Goal: Book appointment/travel/reservation

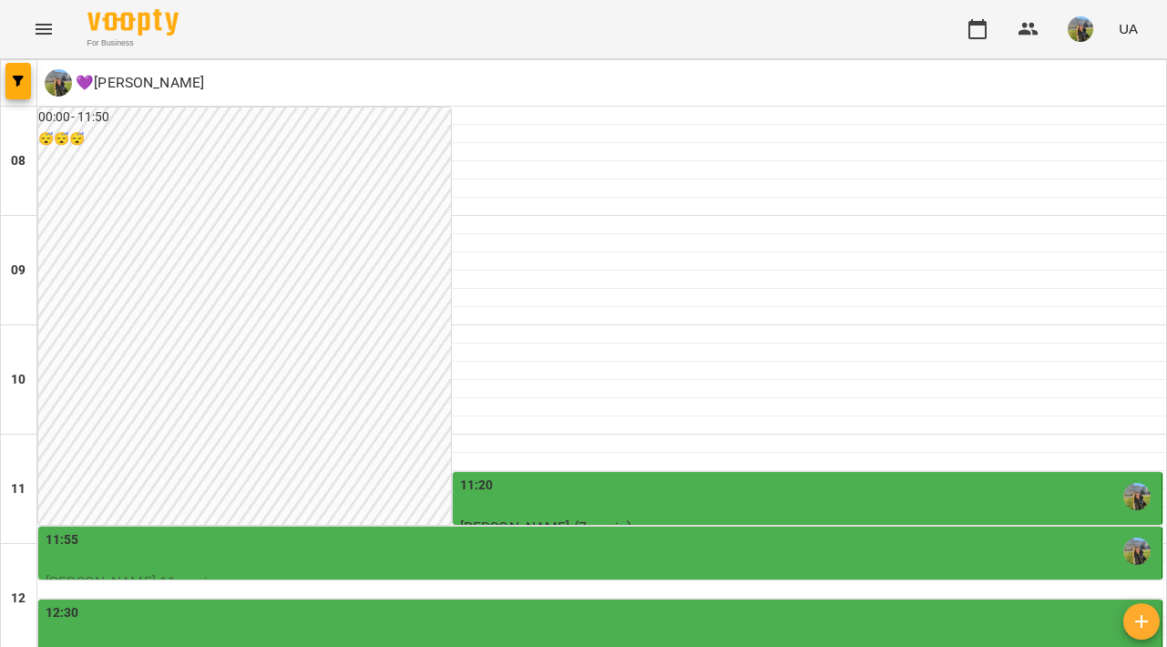
scroll to position [213, 0]
click at [734, 476] on div "11:20" at bounding box center [809, 497] width 698 height 42
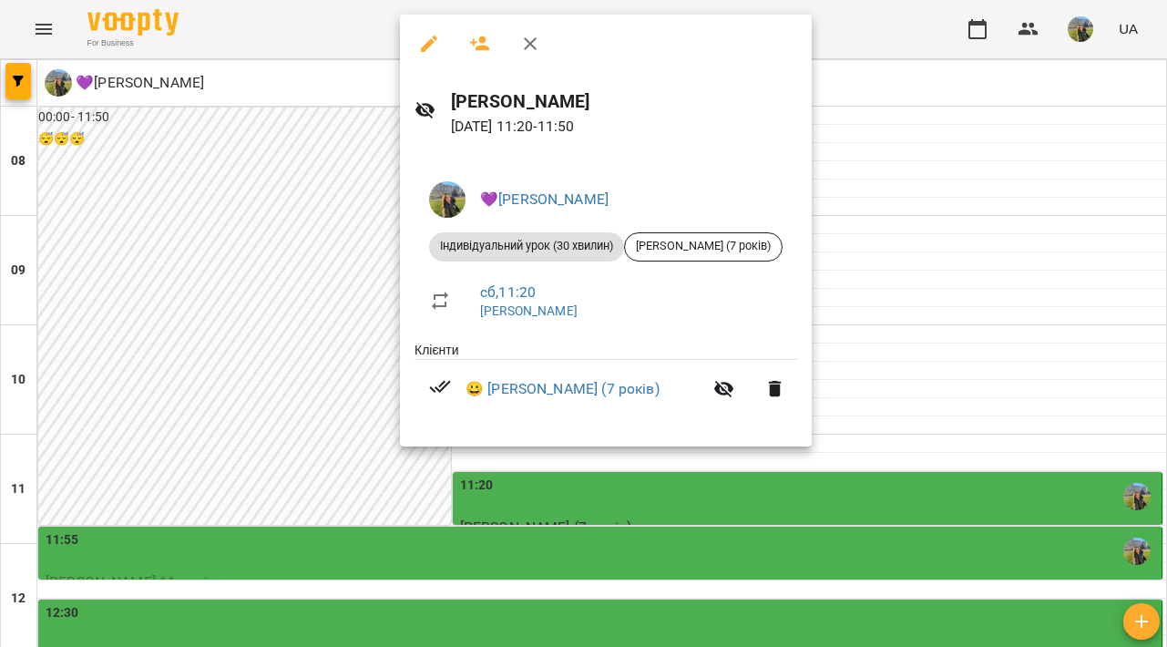
click at [1001, 272] on div at bounding box center [583, 323] width 1167 height 647
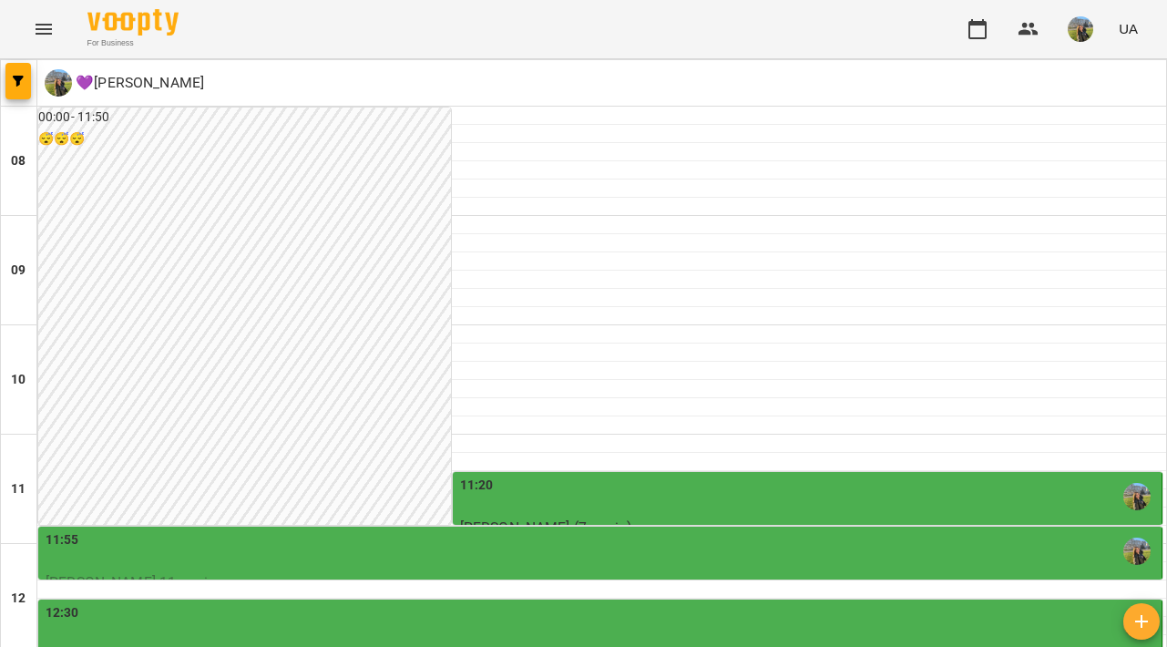
scroll to position [253, 0]
click at [815, 530] on div "11:55" at bounding box center [602, 551] width 1113 height 42
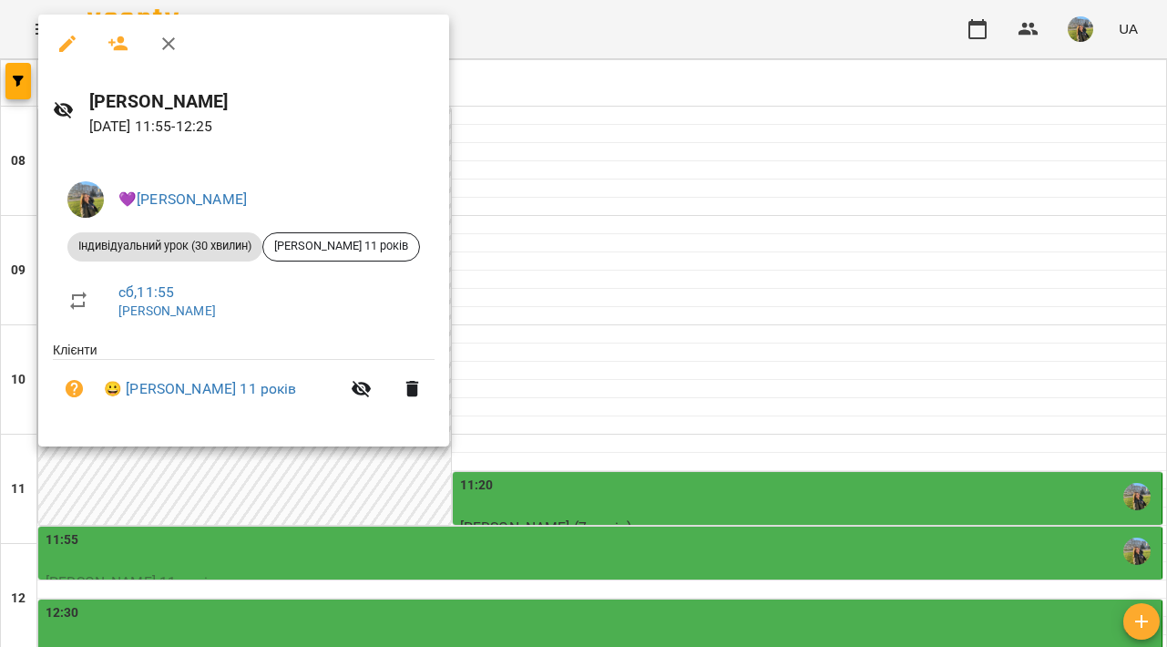
click at [781, 325] on div at bounding box center [583, 323] width 1167 height 647
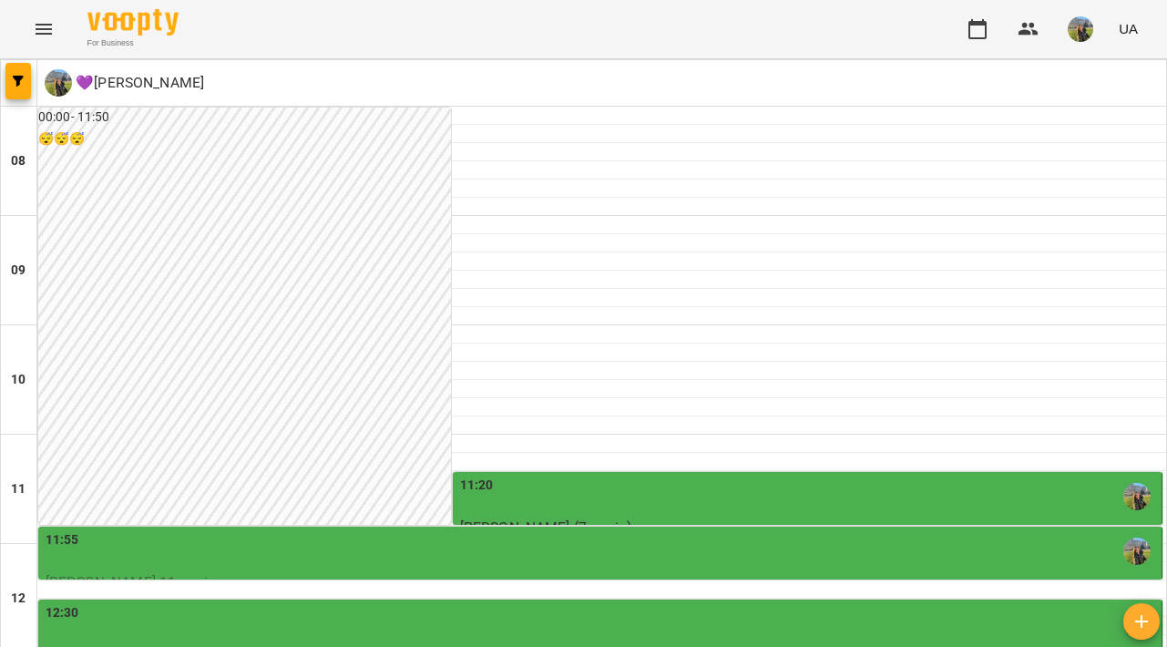
scroll to position [325, 0]
click at [749, 603] on div "12:30" at bounding box center [602, 624] width 1113 height 42
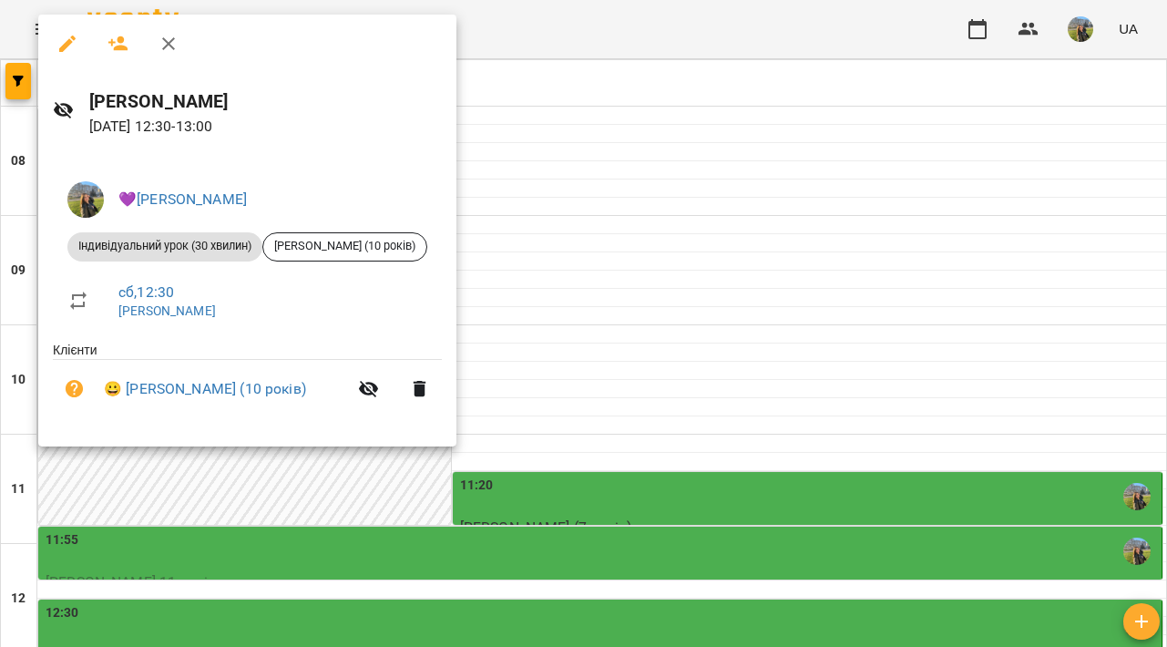
click at [894, 231] on div at bounding box center [583, 323] width 1167 height 647
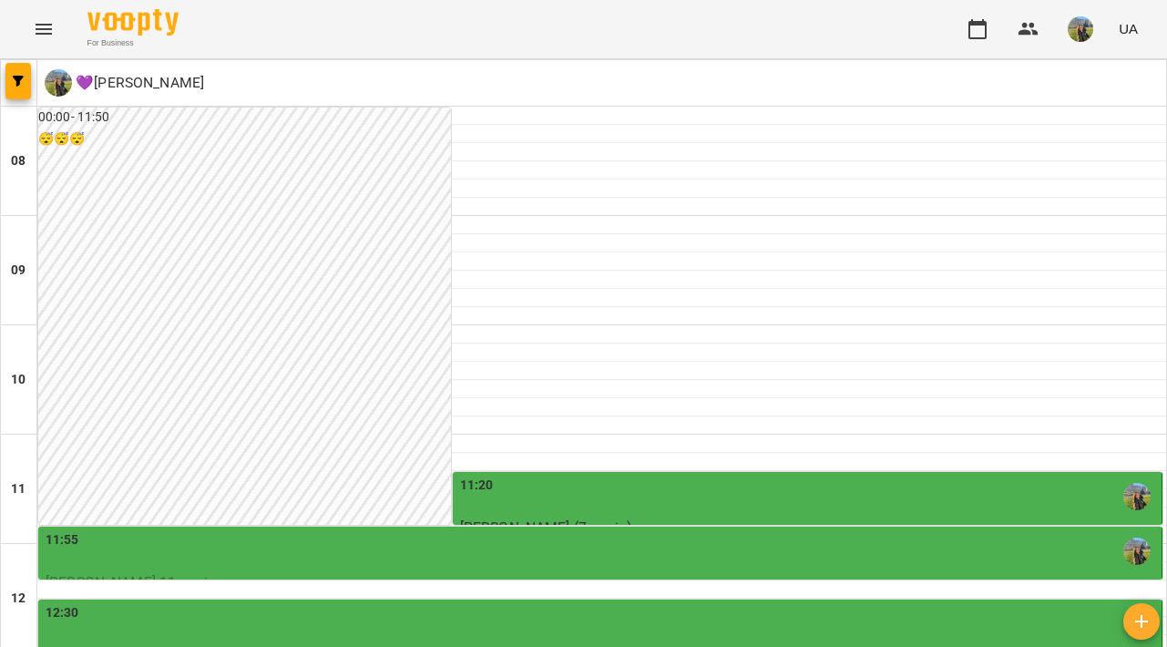
scroll to position [437, 0]
click at [806, 603] on div "12:30" at bounding box center [602, 624] width 1113 height 42
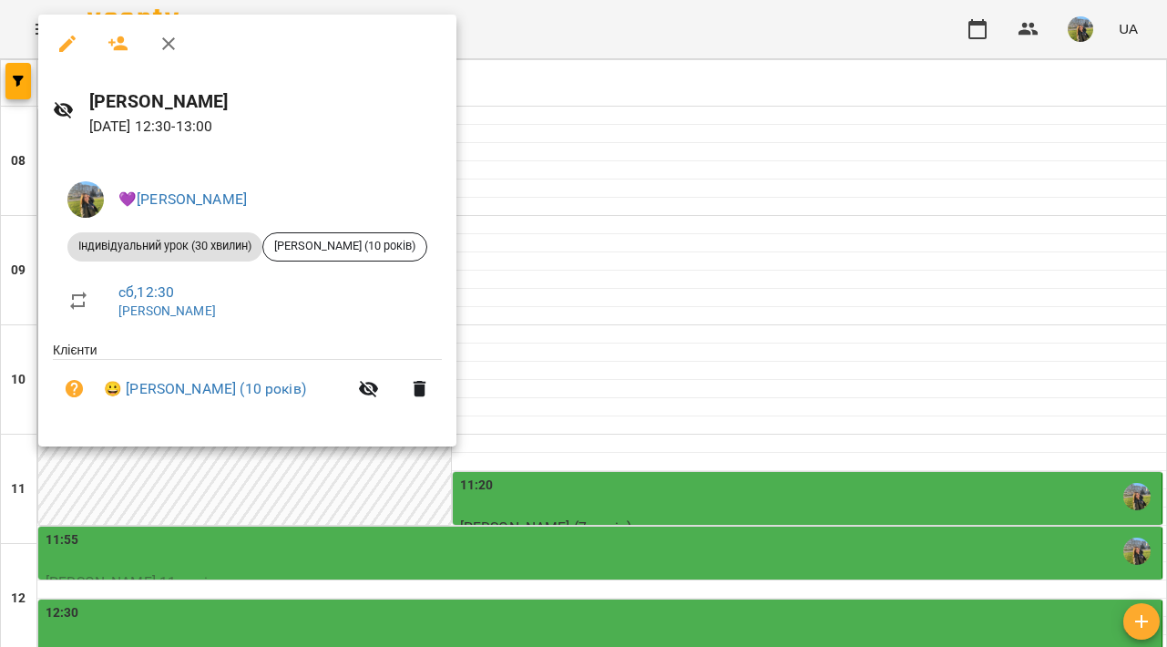
click at [827, 210] on div at bounding box center [583, 323] width 1167 height 647
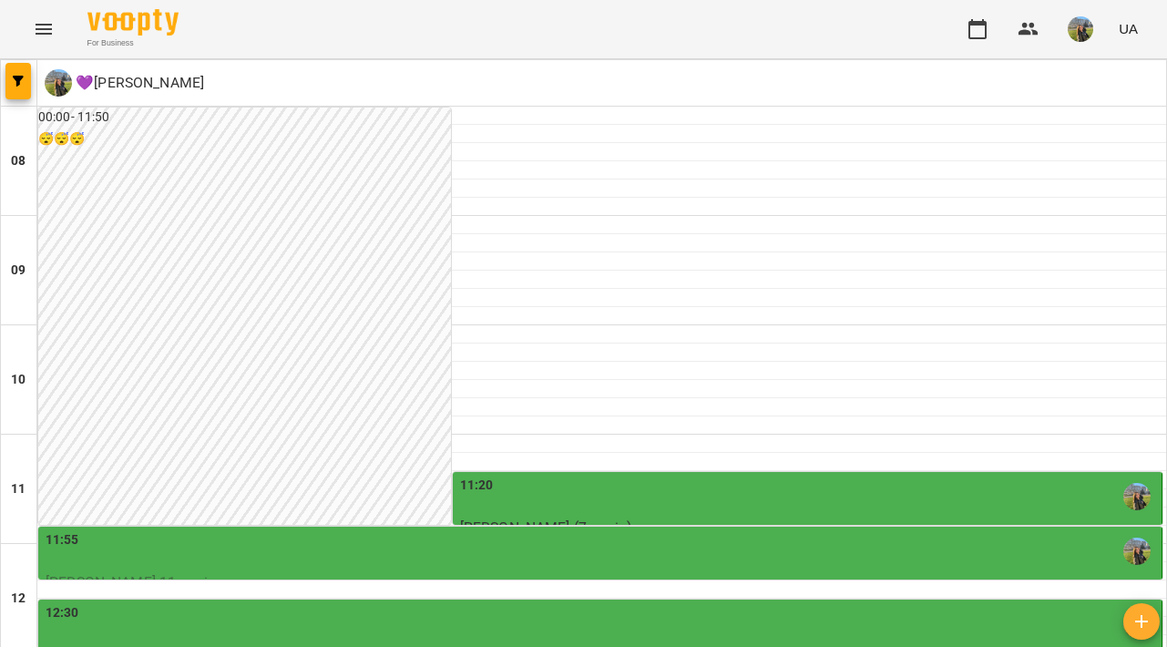
scroll to position [464, 0]
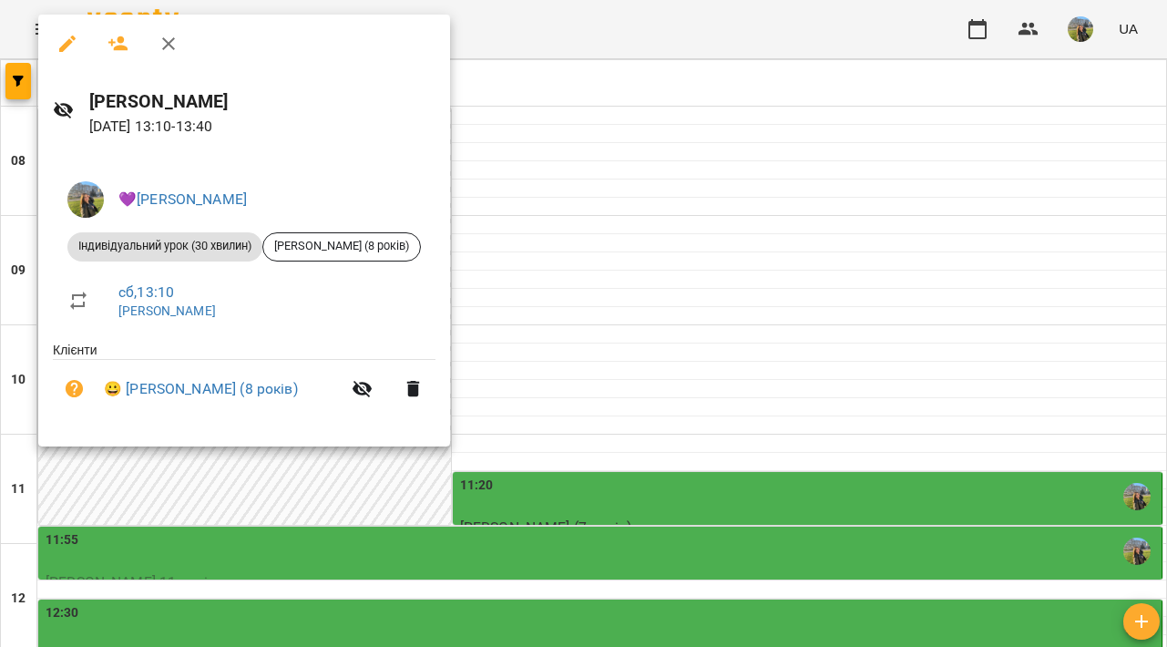
click at [783, 240] on div at bounding box center [583, 323] width 1167 height 647
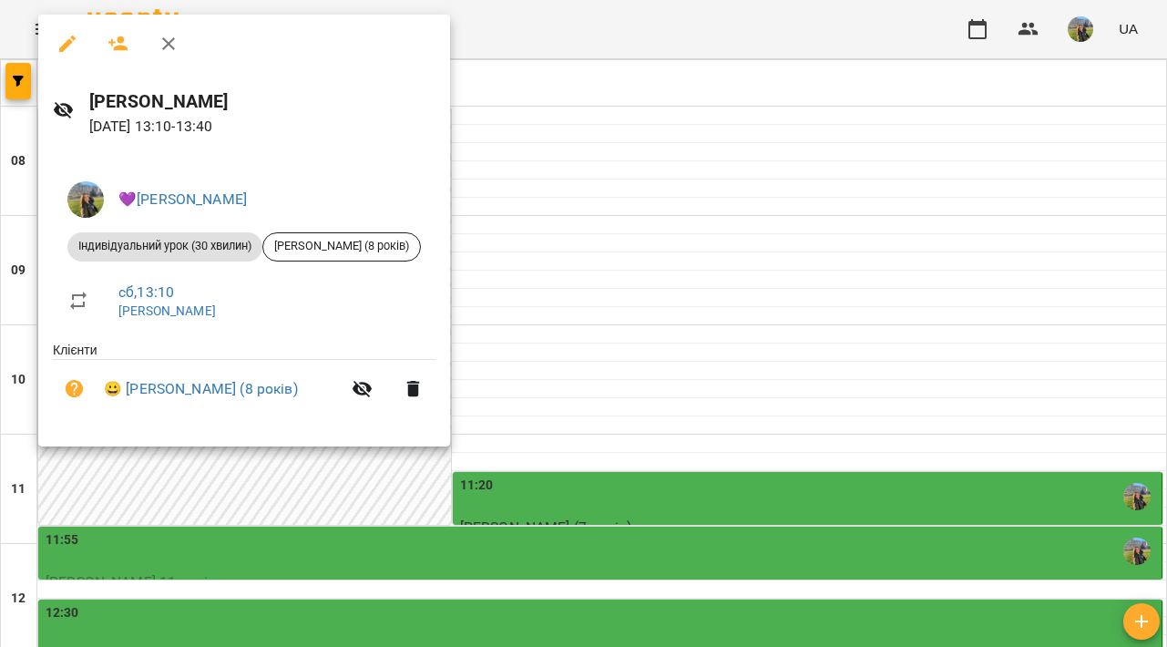
click at [726, 274] on div at bounding box center [583, 323] width 1167 height 647
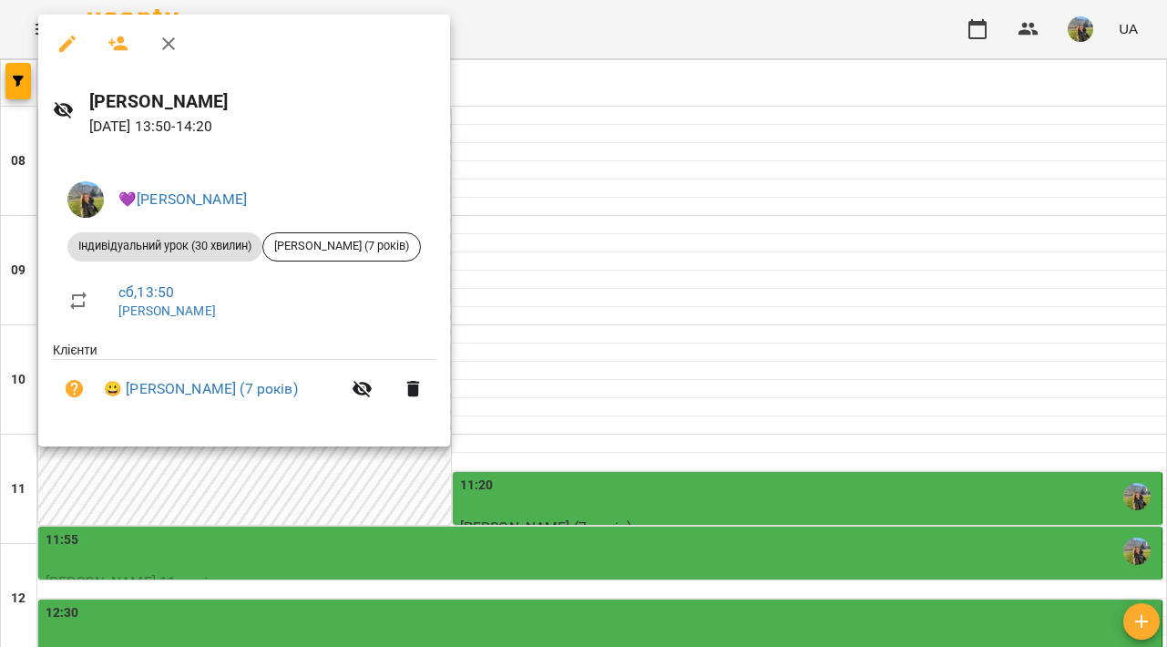
click at [888, 493] on div at bounding box center [583, 323] width 1167 height 647
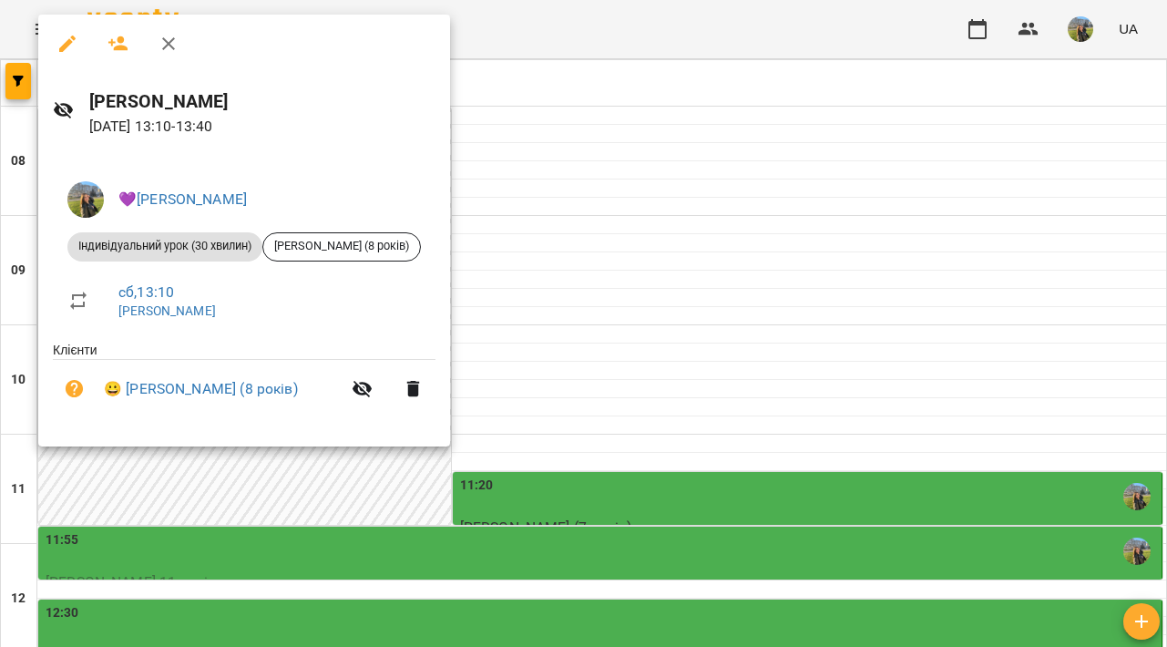
click at [753, 285] on div at bounding box center [583, 323] width 1167 height 647
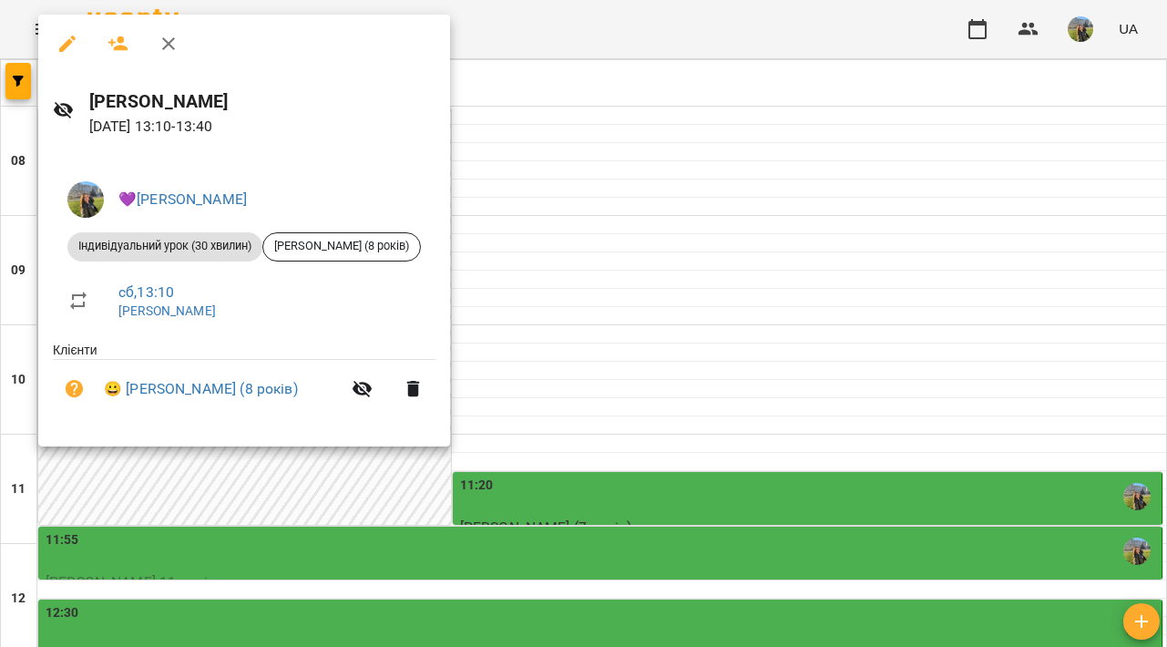
click at [611, 293] on div at bounding box center [583, 323] width 1167 height 647
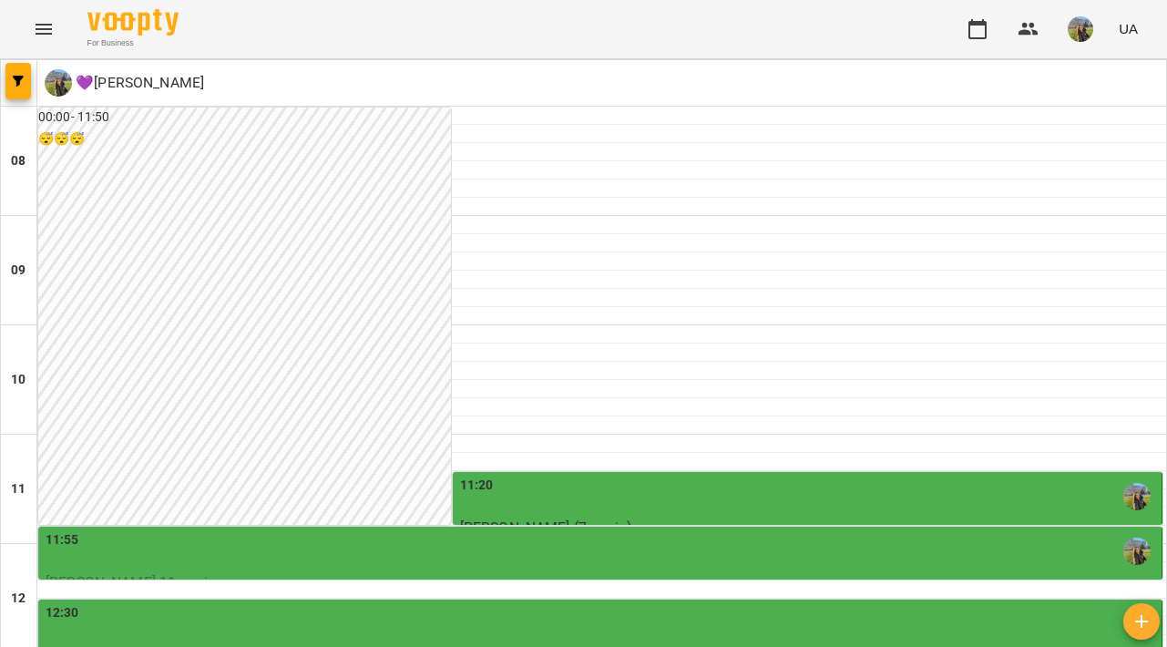
scroll to position [614, 0]
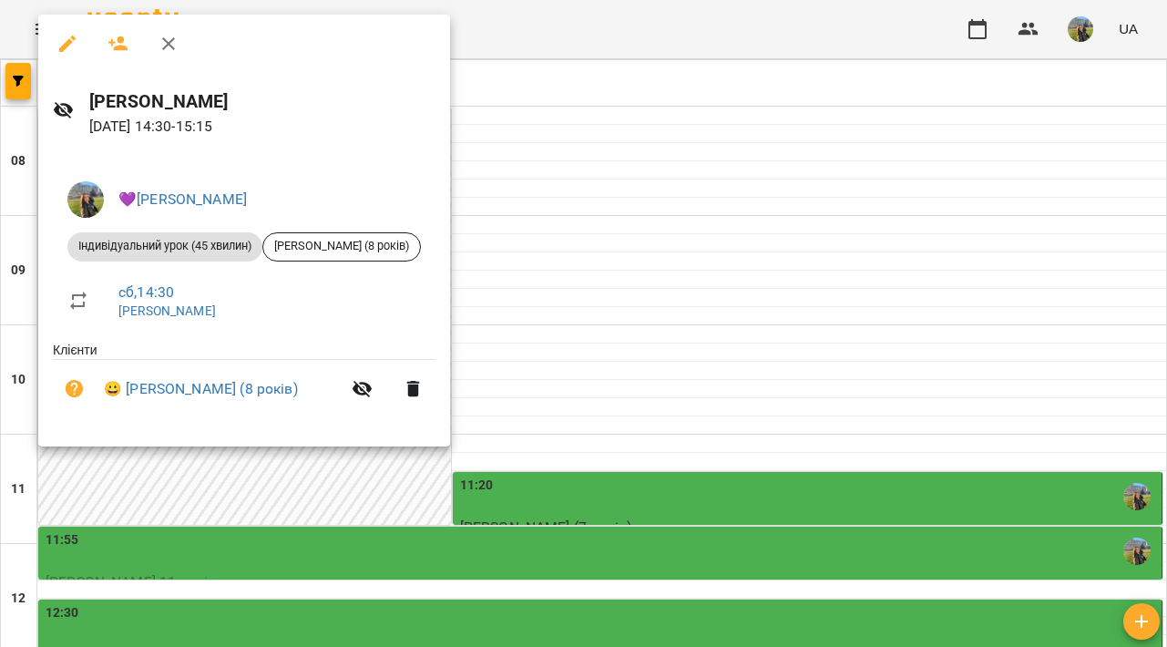
click at [631, 125] on div at bounding box center [583, 323] width 1167 height 647
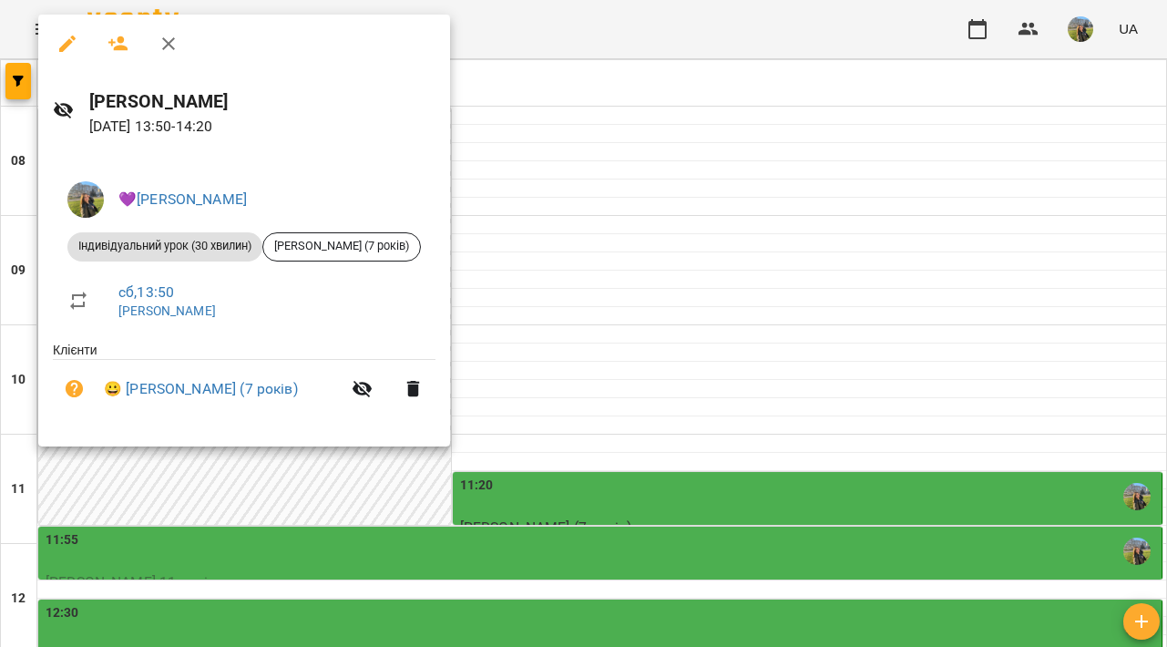
click at [646, 219] on div at bounding box center [583, 323] width 1167 height 647
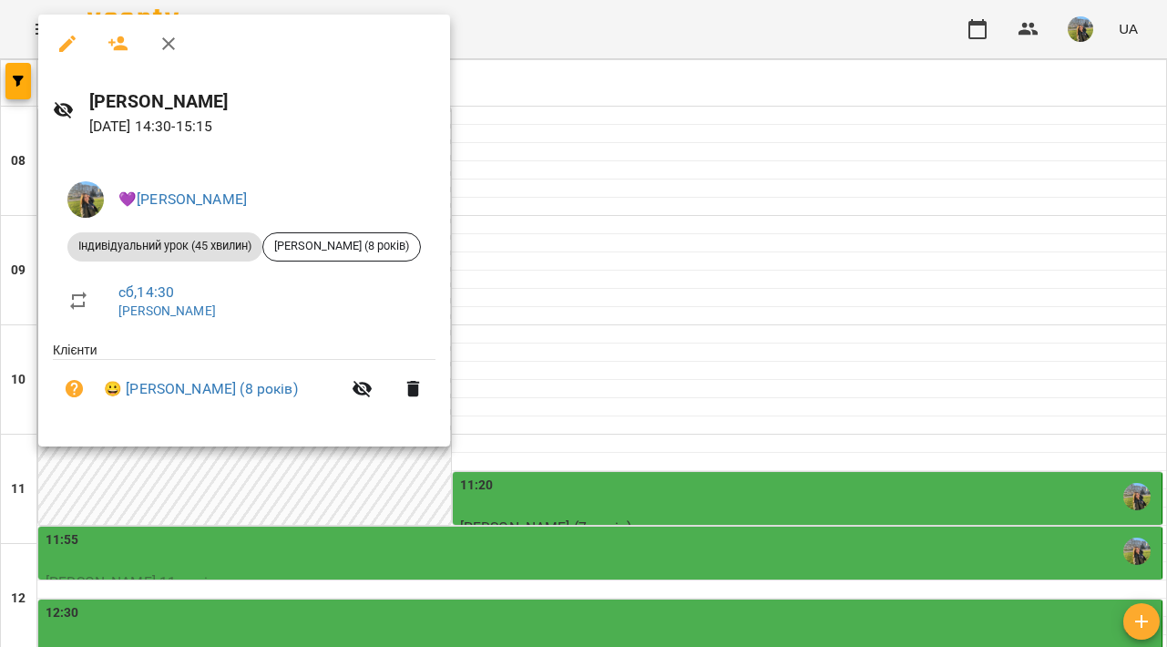
click at [624, 305] on div at bounding box center [583, 323] width 1167 height 647
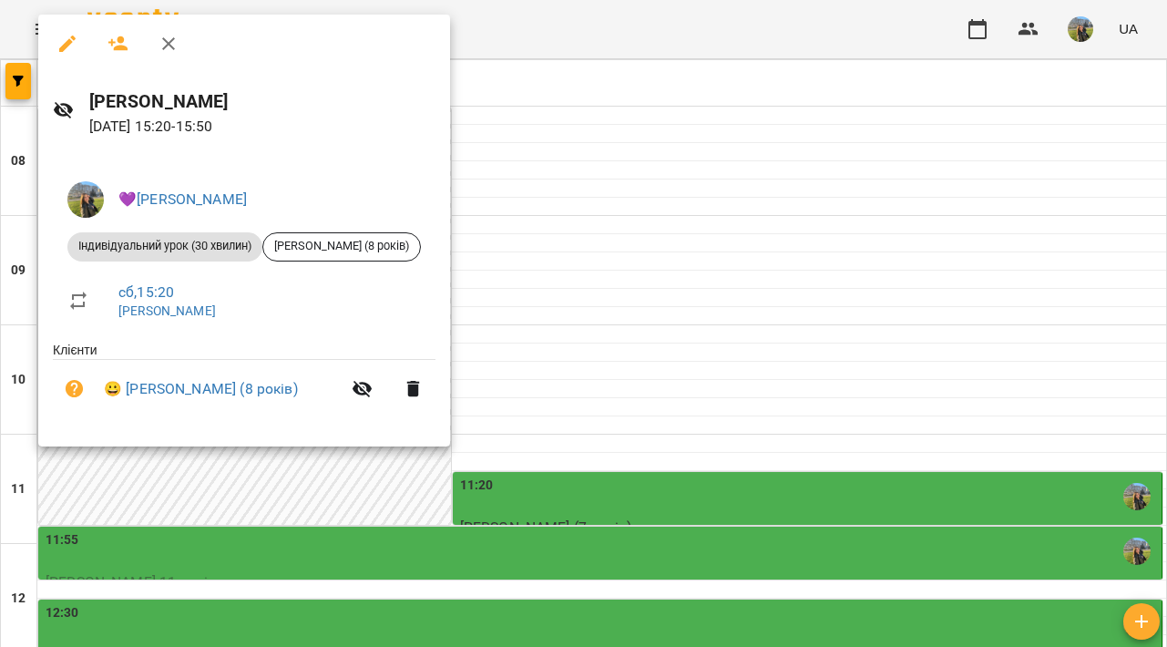
click at [692, 229] on div at bounding box center [583, 323] width 1167 height 647
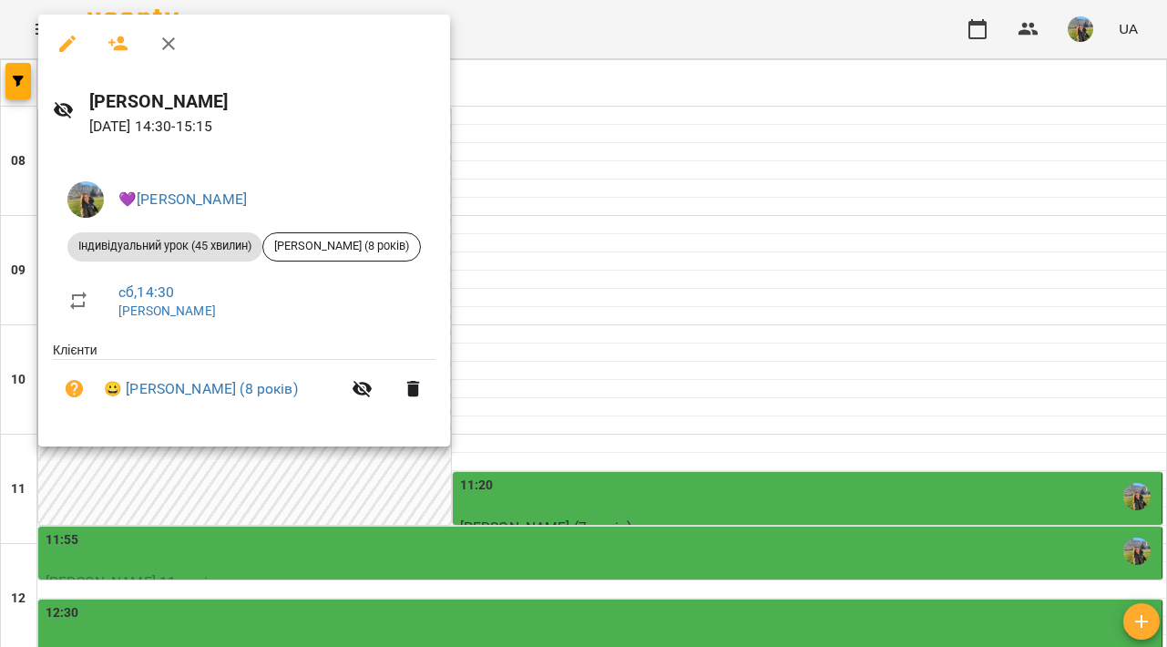
click at [700, 205] on div at bounding box center [583, 323] width 1167 height 647
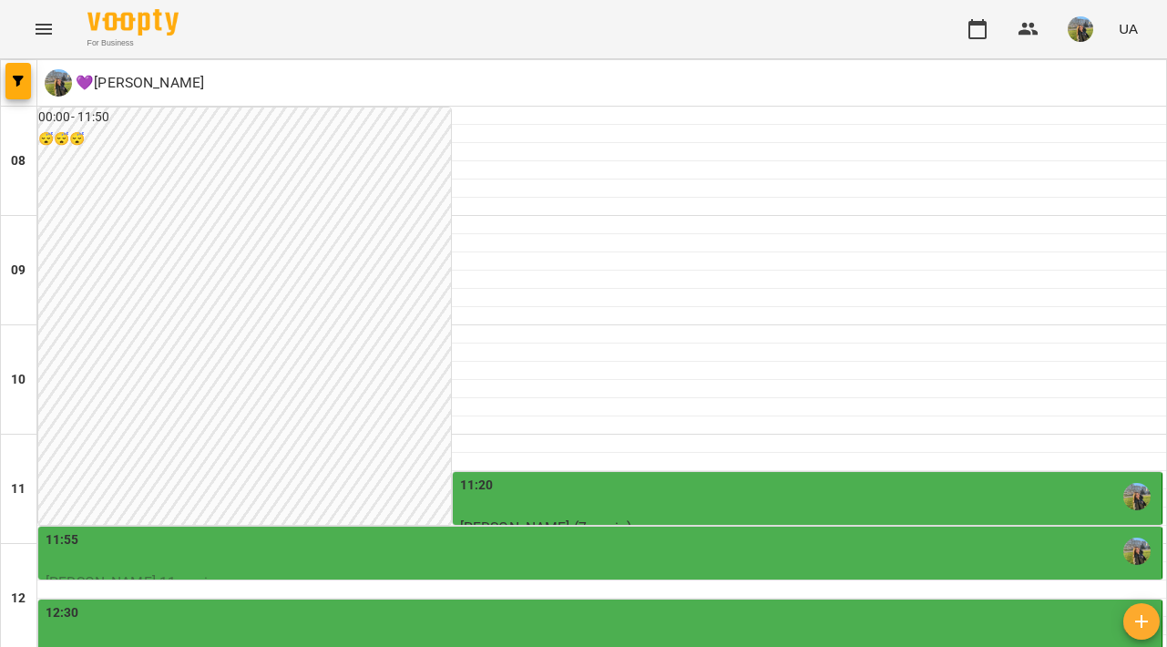
scroll to position [91, 0]
